Goal: Ask a question

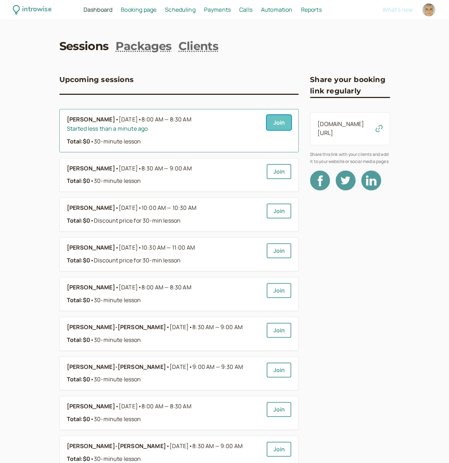
click at [277, 126] on link "Join" at bounding box center [279, 122] width 25 height 15
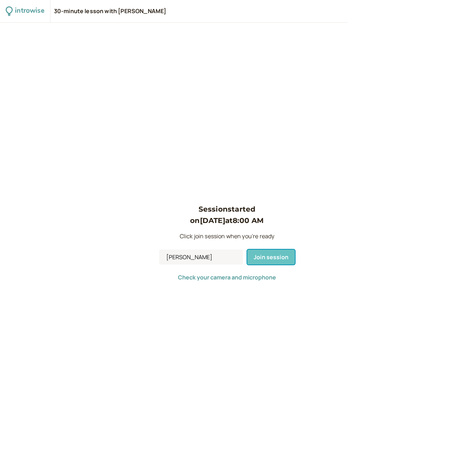
click at [258, 260] on span "Join session" at bounding box center [271, 257] width 35 height 8
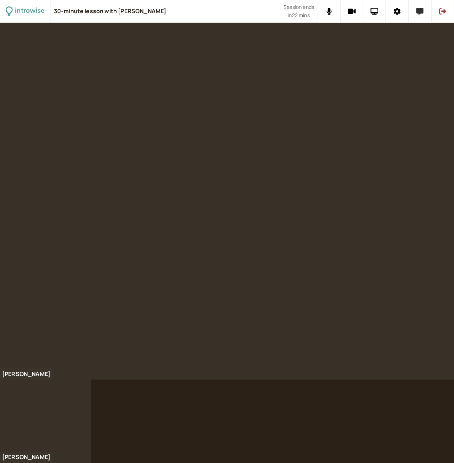
click at [417, 14] on icon at bounding box center [420, 11] width 7 height 7
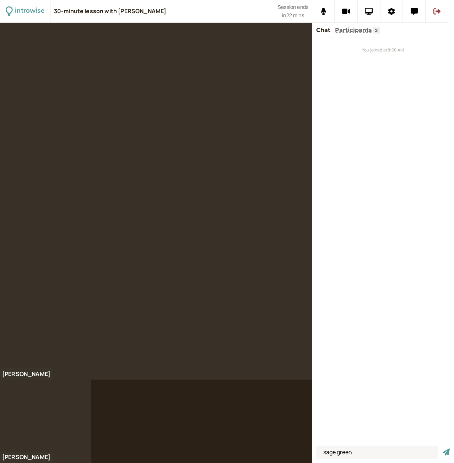
type input "sage green"
click at [443, 449] on button "submit" at bounding box center [446, 452] width 7 height 7
type input "parging"
click at [443, 449] on button "submit" at bounding box center [446, 452] width 7 height 7
click at [339, 449] on input at bounding box center [377, 452] width 122 height 13
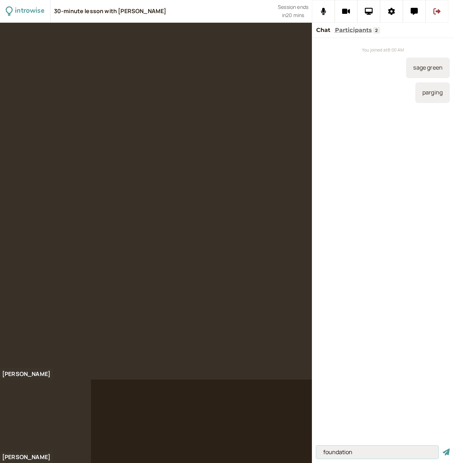
type input "foundation"
click at [443, 449] on button "submit" at bounding box center [446, 452] width 7 height 7
type input "cracks"
click at [443, 449] on button "submit" at bounding box center [446, 452] width 7 height 7
type input "it's sinking"
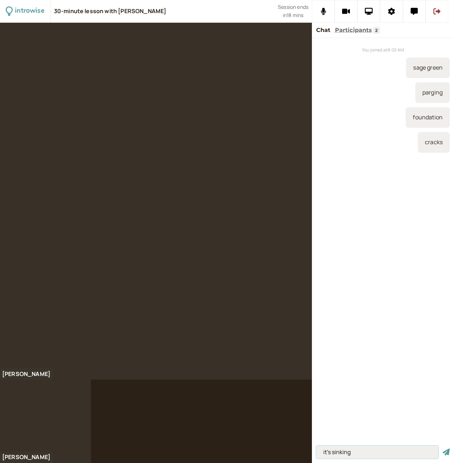
click at [443, 449] on button "submit" at bounding box center [446, 452] width 7 height 7
type input "drainage"
click at [443, 449] on button "submit" at bounding box center [446, 452] width 7 height 7
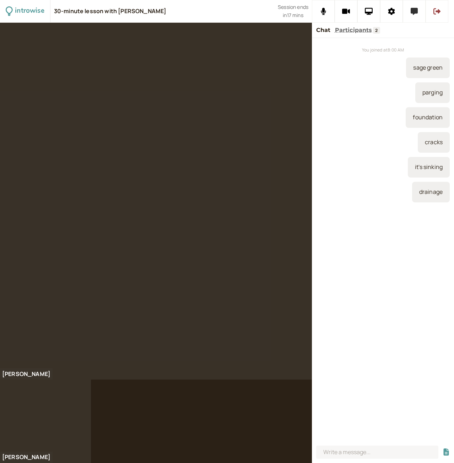
click at [419, 9] on button at bounding box center [414, 11] width 23 height 23
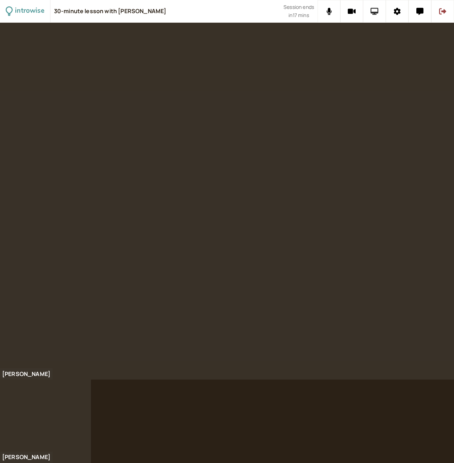
click at [382, 7] on button at bounding box center [374, 11] width 23 height 23
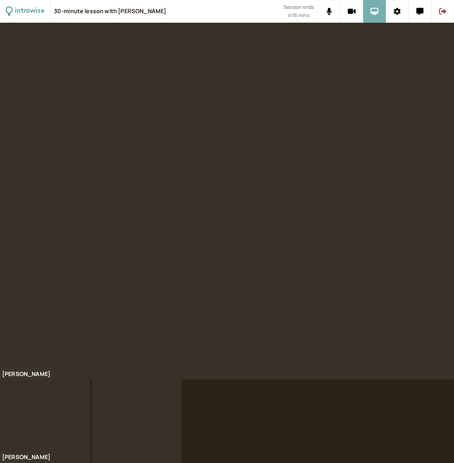
click at [371, 14] on icon at bounding box center [375, 11] width 8 height 7
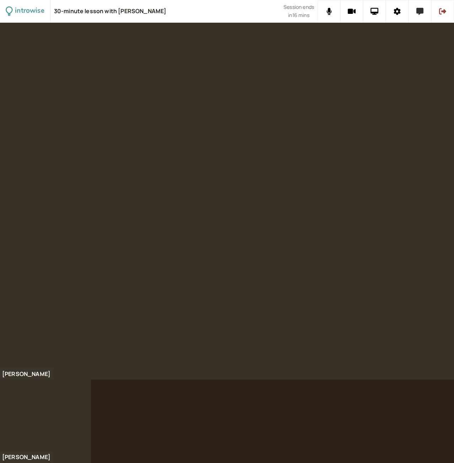
click at [415, 10] on button at bounding box center [420, 11] width 23 height 23
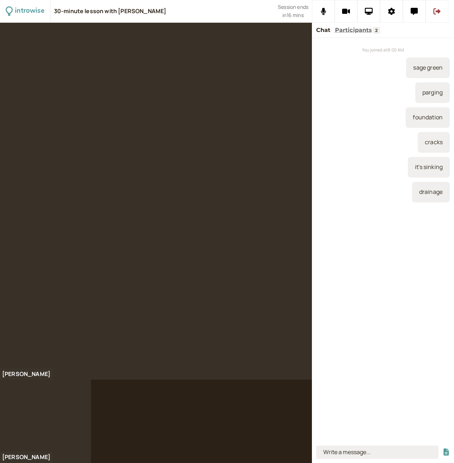
click at [356, 452] on input at bounding box center [377, 452] width 122 height 13
type input "dig down"
click at [443, 449] on button "submit" at bounding box center [446, 452] width 7 height 7
type input "weeping tile systems"
click at [443, 449] on button "submit" at bounding box center [446, 452] width 7 height 7
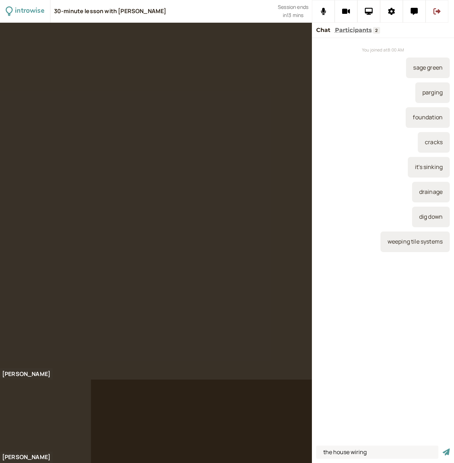
type input "the house wiring"
click at [443, 449] on button "submit" at bounding box center [446, 452] width 7 height 7
click at [365, 13] on icon at bounding box center [369, 11] width 8 height 7
click at [365, 448] on input at bounding box center [377, 452] width 122 height 13
type input "insulate house"
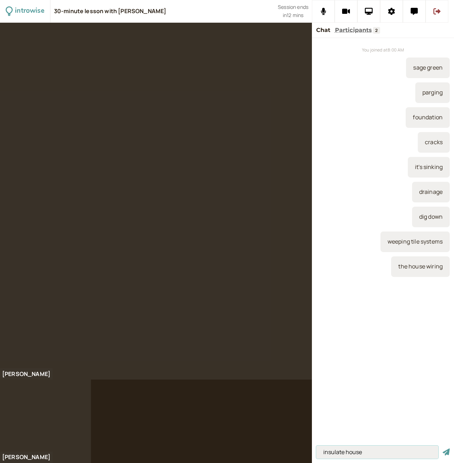
click at [443, 449] on button "submit" at bounding box center [446, 452] width 7 height 7
type input "cables or pipes"
click at [443, 449] on button "submit" at bounding box center [446, 452] width 7 height 7
click at [358, 455] on input at bounding box center [377, 452] width 122 height 13
click at [336, 448] on input at bounding box center [377, 452] width 122 height 13
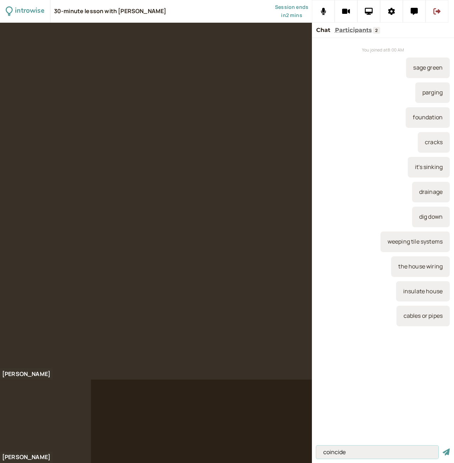
type input "coincide"
click at [443, 449] on button "submit" at bounding box center [446, 452] width 7 height 7
type input "to coincide"
click at [443, 449] on button "submit" at bounding box center [446, 452] width 7 height 7
type input "coincidentally"
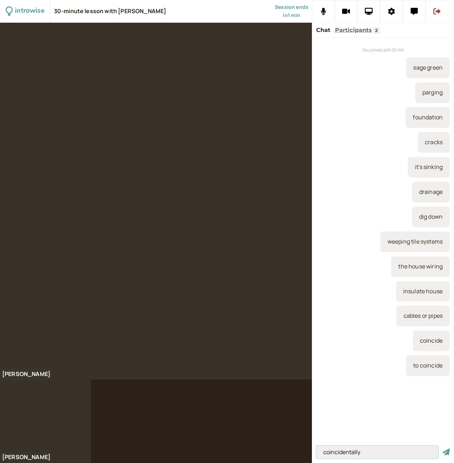
click at [443, 449] on button "submit" at bounding box center [446, 452] width 7 height 7
click at [367, 455] on input at bounding box center [377, 452] width 122 height 13
type input "coincidence"
click at [443, 449] on button "submit" at bounding box center [446, 452] width 7 height 7
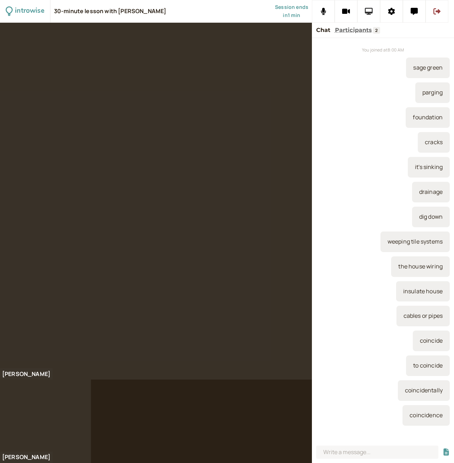
click at [371, 8] on icon at bounding box center [369, 11] width 8 height 7
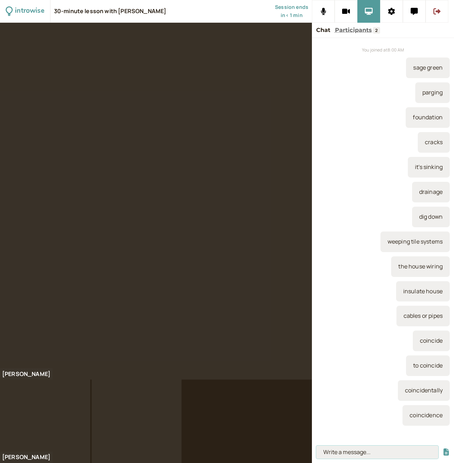
click at [343, 453] on input at bounding box center [377, 452] width 122 height 13
type input "more walkable than NY"
click at [443, 449] on button "submit" at bounding box center [446, 452] width 7 height 7
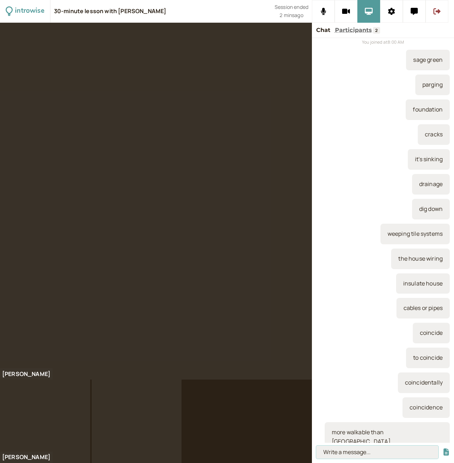
click at [326, 453] on input at bounding box center [377, 452] width 122 height 13
type input "Trade school"
click at [443, 449] on button "submit" at bounding box center [446, 452] width 7 height 7
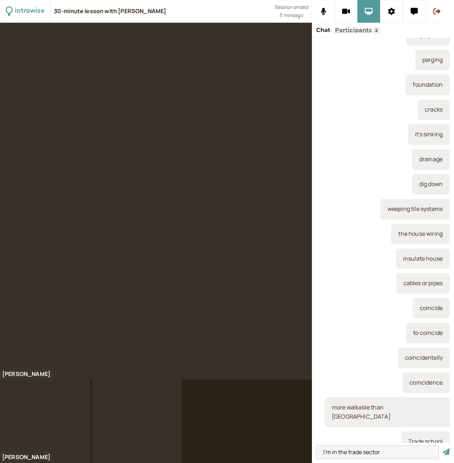
type input "I'm in the trade sector"
click at [443, 449] on button "submit" at bounding box center [446, 452] width 7 height 7
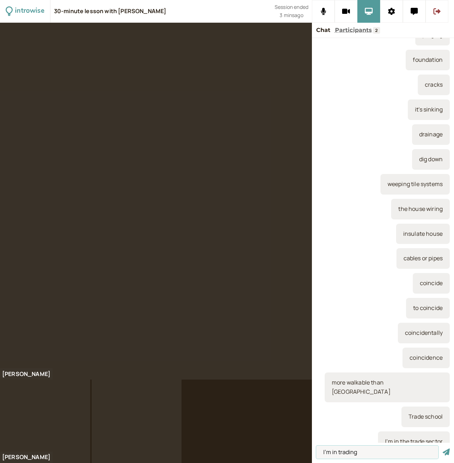
type input "I'm in trading"
click at [443, 449] on button "submit" at bounding box center [446, 452] width 7 height 7
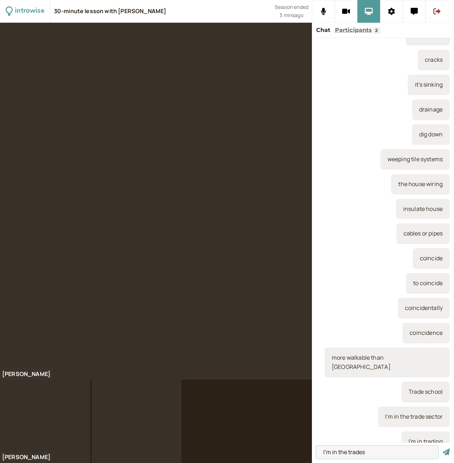
type input "I'm in the trades"
click at [443, 449] on button "submit" at bounding box center [446, 452] width 7 height 7
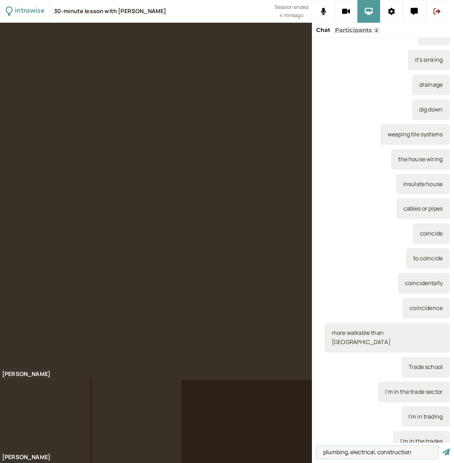
type input "plumbing, electrical, construction"
click at [443, 449] on button "submit" at bounding box center [446, 452] width 7 height 7
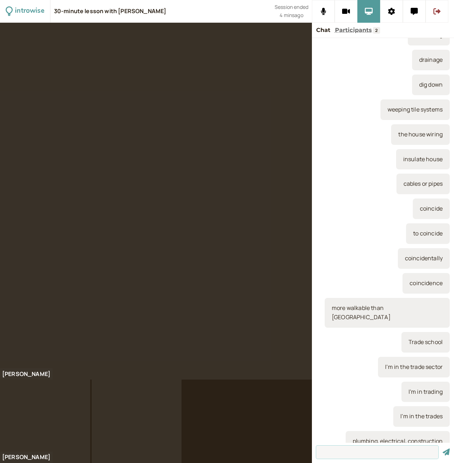
click at [443, 449] on button "submit" at bounding box center [446, 452] width 7 height 7
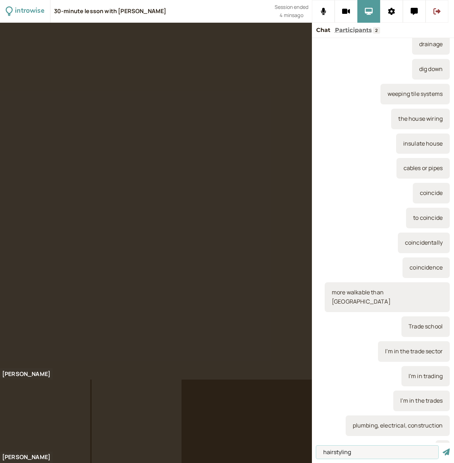
type input "hairstyling"
click at [443, 449] on button "submit" at bounding box center [446, 452] width 7 height 7
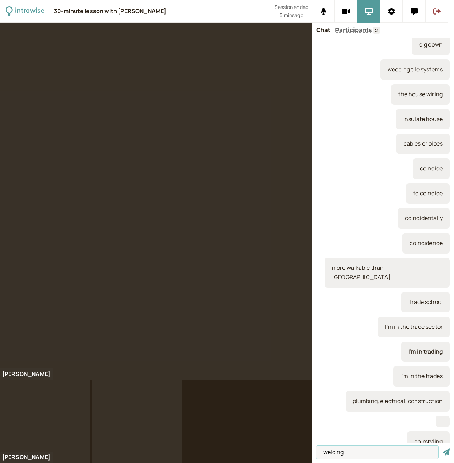
type input "welding"
click at [443, 449] on button "submit" at bounding box center [446, 452] width 7 height 7
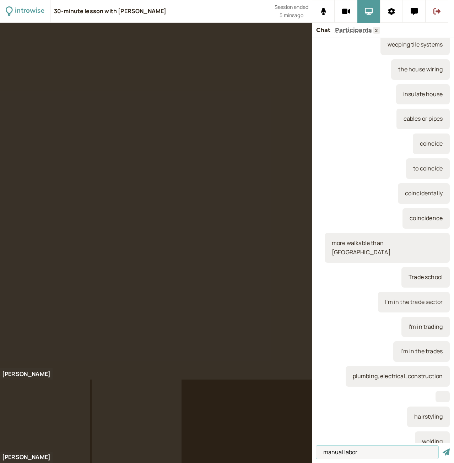
type input "manual labor"
click at [443, 449] on button "submit" at bounding box center [446, 452] width 7 height 7
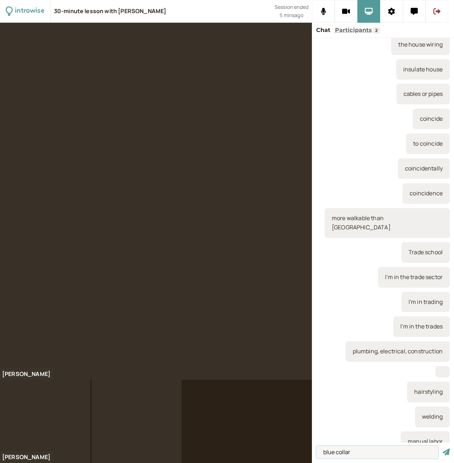
type input "blue collar"
click at [443, 449] on button "submit" at bounding box center [446, 452] width 7 height 7
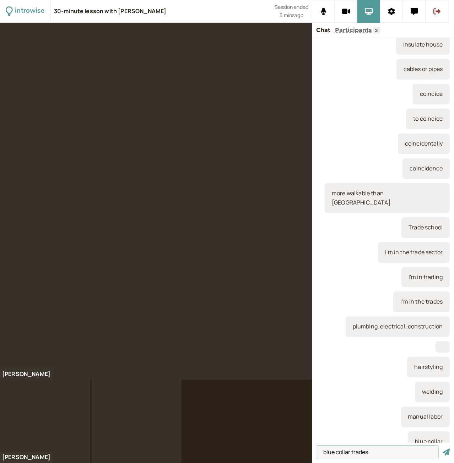
type input "blue collar trades"
click at [443, 449] on button "submit" at bounding box center [446, 452] width 7 height 7
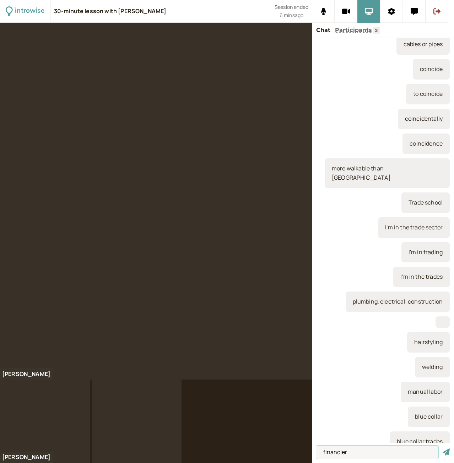
type input "financier"
click at [443, 449] on button "submit" at bounding box center [446, 452] width 7 height 7
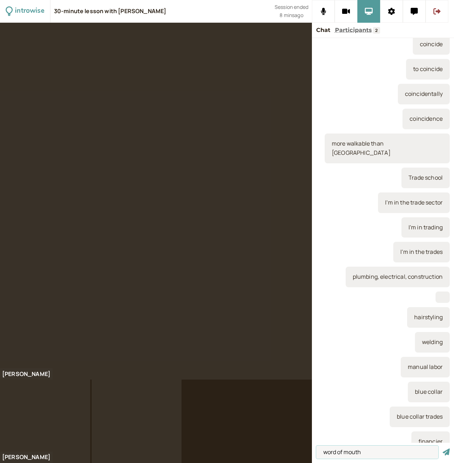
type input "word of mouth"
click at [443, 449] on button "submit" at bounding box center [446, 452] width 7 height 7
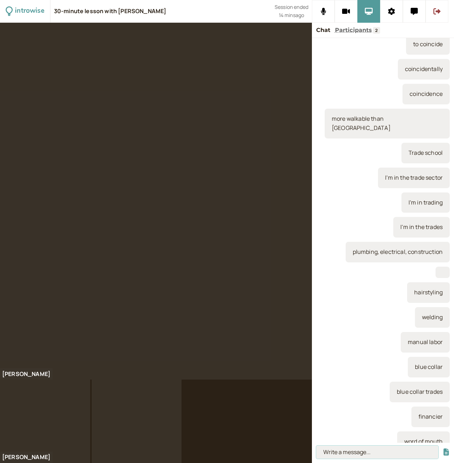
click at [350, 456] on input at bounding box center [377, 452] width 122 height 13
type input "church"
click at [443, 449] on button "submit" at bounding box center [446, 452] width 7 height 7
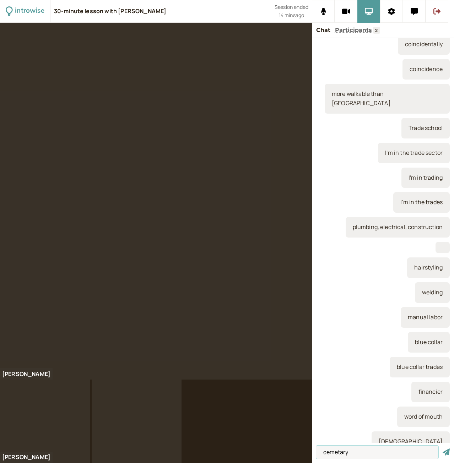
type input "cemetary"
click at [443, 449] on button "submit" at bounding box center [446, 452] width 7 height 7
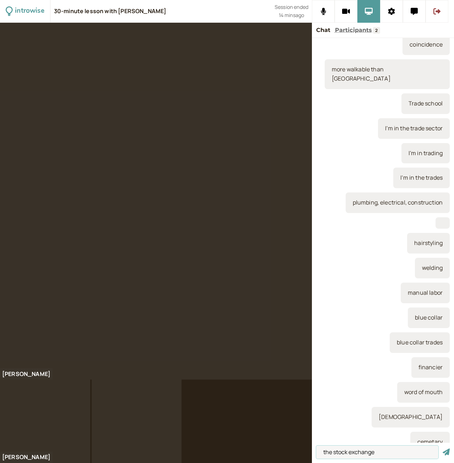
type input "the stock exchange"
click at [443, 449] on button "submit" at bounding box center [446, 452] width 7 height 7
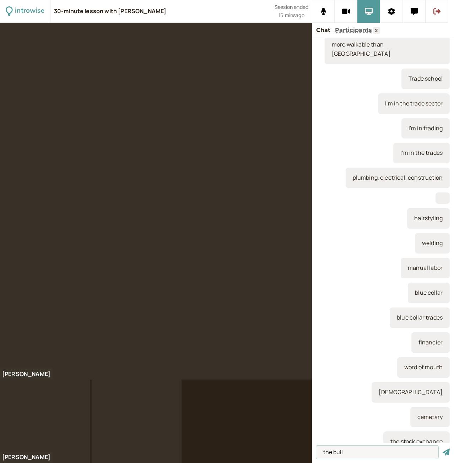
type input "the bull"
click at [443, 449] on button "submit" at bounding box center [446, 452] width 7 height 7
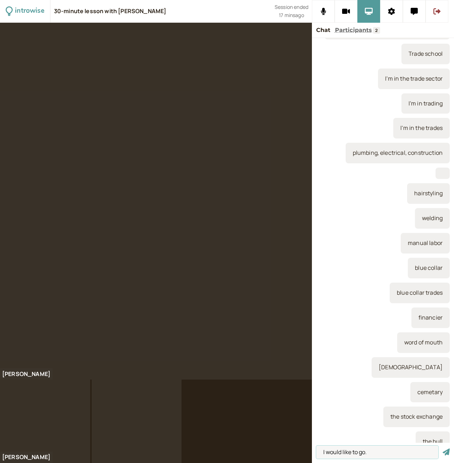
type input "I would like to go."
click at [443, 449] on button "submit" at bounding box center [446, 452] width 7 height 7
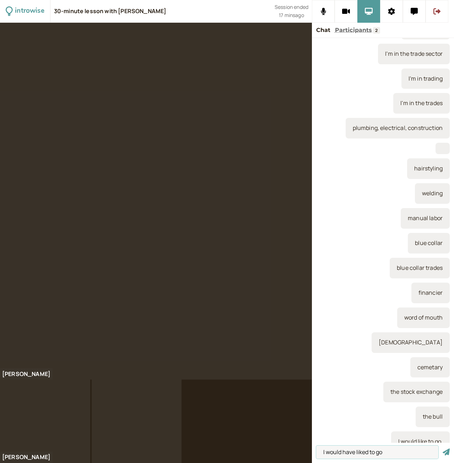
type input "I would have liked to go"
click at [443, 449] on button "submit" at bounding box center [446, 452] width 7 height 7
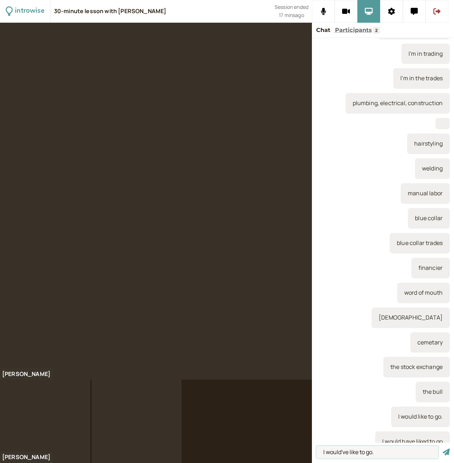
type input "I would've like to go."
click at [443, 449] on button "submit" at bounding box center [446, 452] width 7 height 7
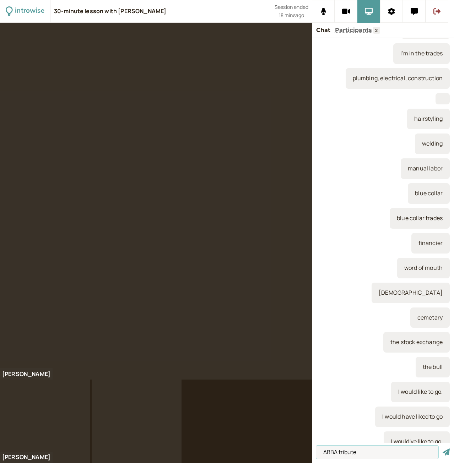
type input "ABBA tribute"
click at [443, 449] on button "submit" at bounding box center [446, 452] width 7 height 7
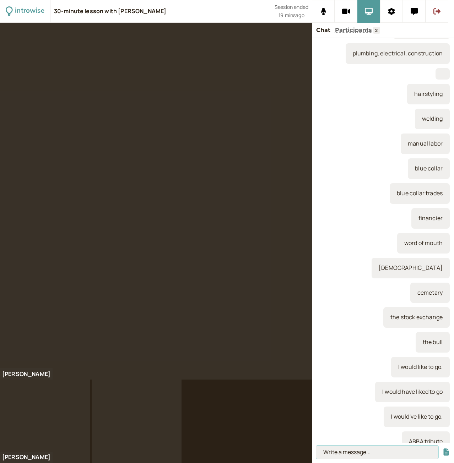
click at [331, 451] on input at bounding box center [377, 452] width 122 height 13
paste input "unconventional"
type input "unconventional"
click at [443, 449] on button "submit" at bounding box center [446, 452] width 7 height 7
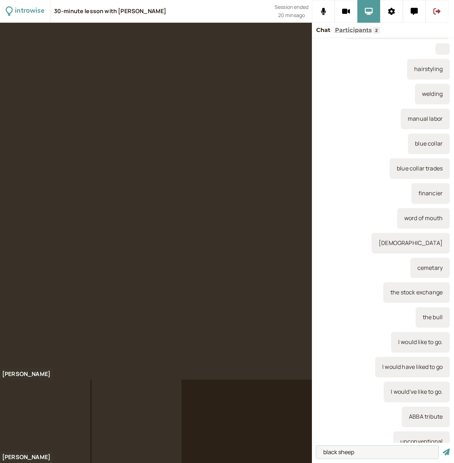
type input "black sheep"
click at [443, 449] on button "submit" at bounding box center [446, 452] width 7 height 7
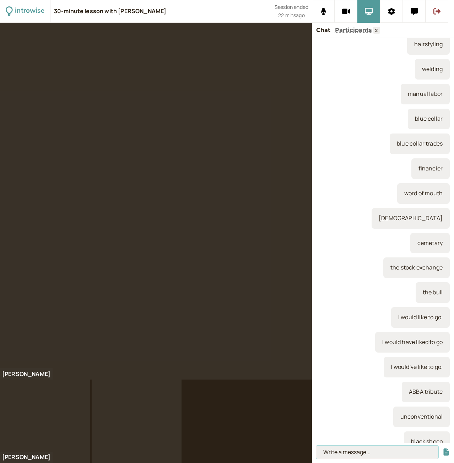
click at [344, 454] on input at bounding box center [377, 452] width 122 height 13
type input "lay-offs"
click at [443, 449] on button "submit" at bounding box center [446, 452] width 7 height 7
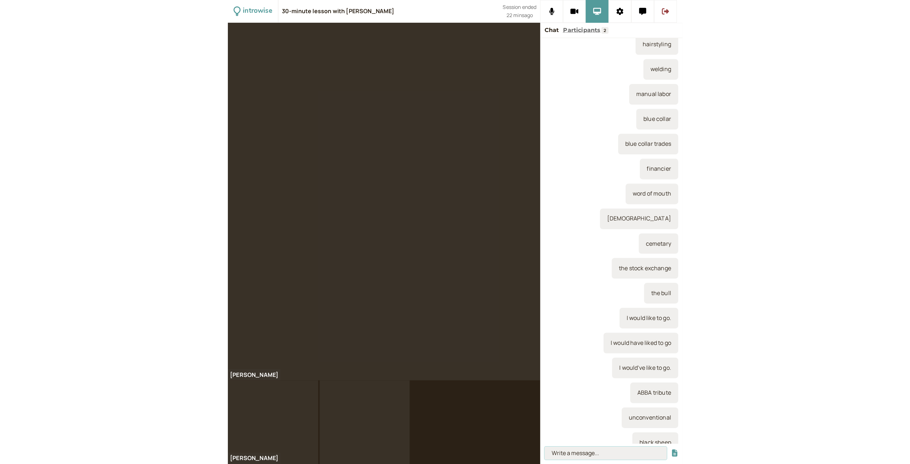
scroll to position [595, 0]
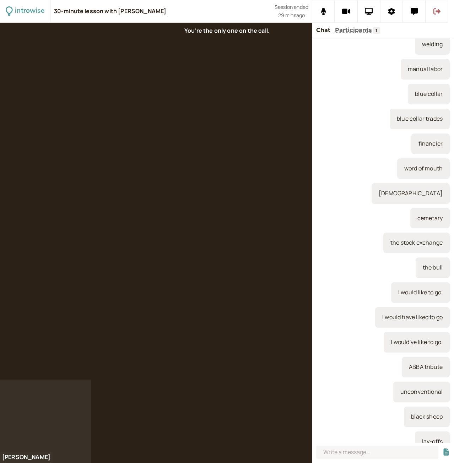
click at [438, 14] on icon at bounding box center [437, 11] width 7 height 7
